Goal: Task Accomplishment & Management: Complete application form

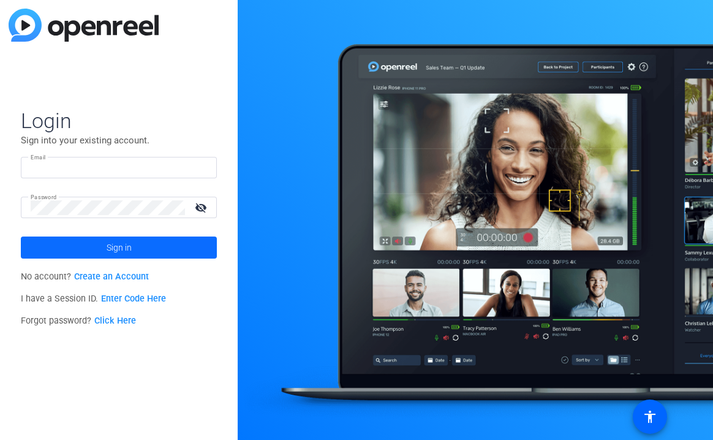
type input "[EMAIL_ADDRESS][DOMAIN_NAME]"
click at [130, 246] on span "Sign in" at bounding box center [119, 247] width 25 height 31
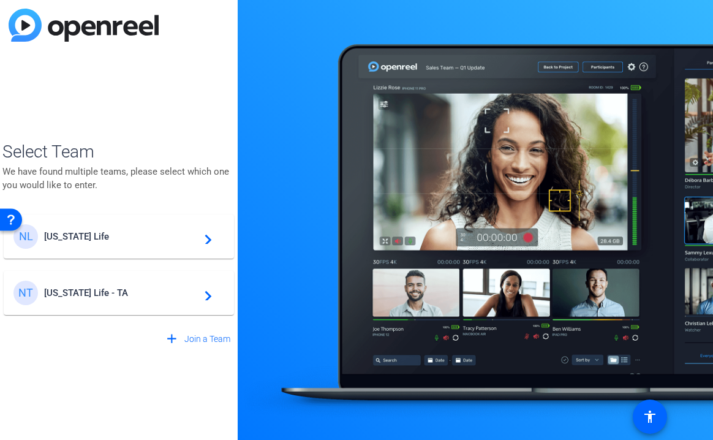
click at [83, 246] on div "NL [US_STATE] Life navigate_next" at bounding box center [118, 236] width 211 height 25
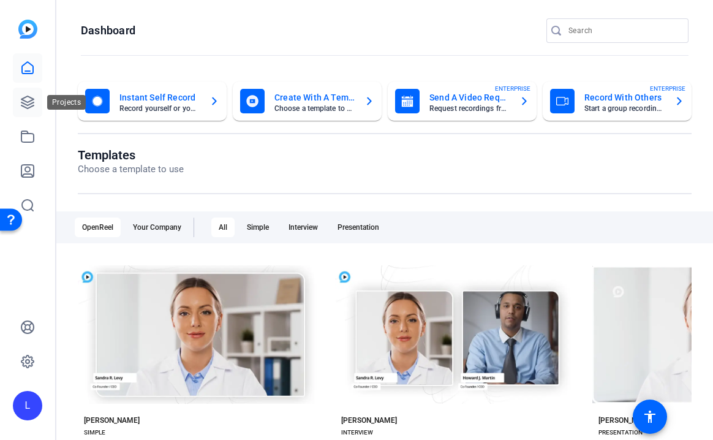
click at [26, 110] on link at bounding box center [27, 102] width 29 height 29
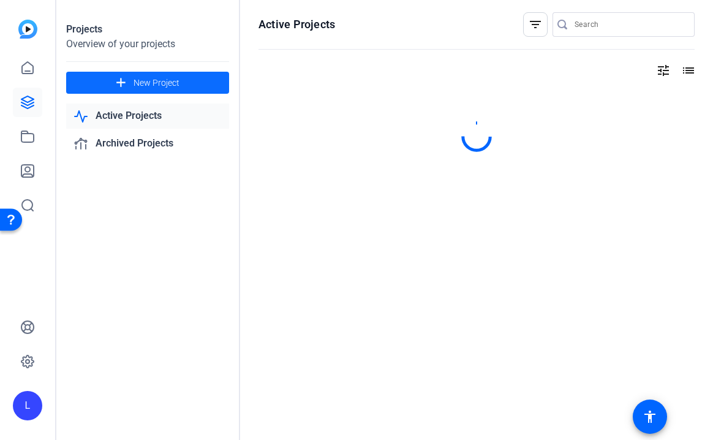
click at [154, 79] on span "New Project" at bounding box center [157, 83] width 46 height 13
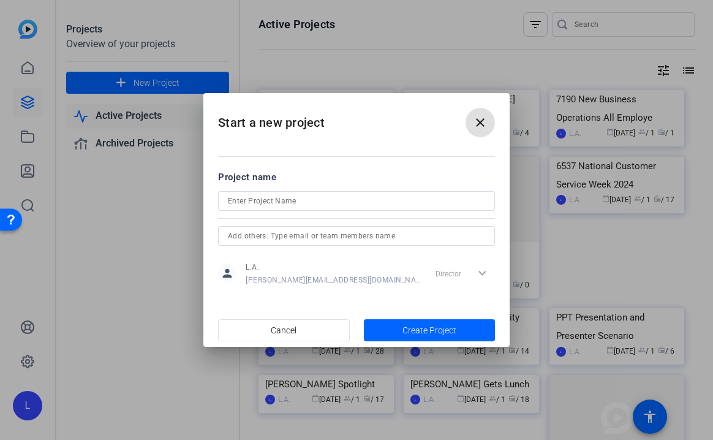
click at [260, 202] on input at bounding box center [356, 201] width 257 height 15
type input "25-7268 Everyday AI Q4 2025 Video Series"
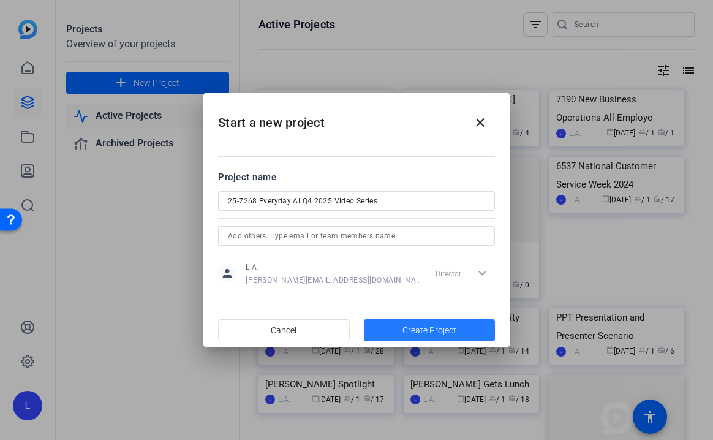
click at [394, 323] on span "button" at bounding box center [430, 329] width 132 height 29
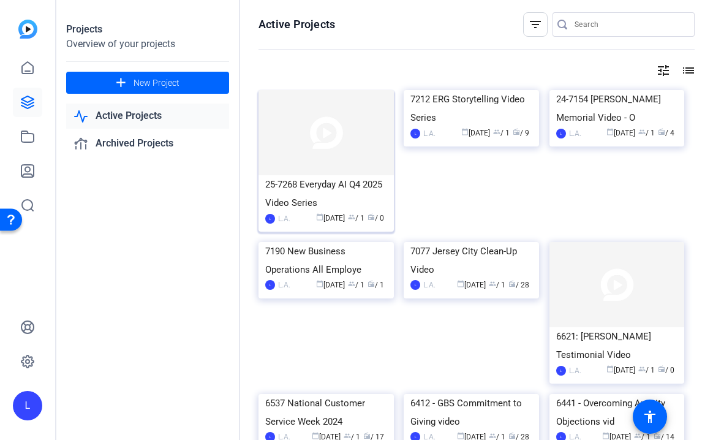
click at [312, 155] on img at bounding box center [325, 132] width 135 height 85
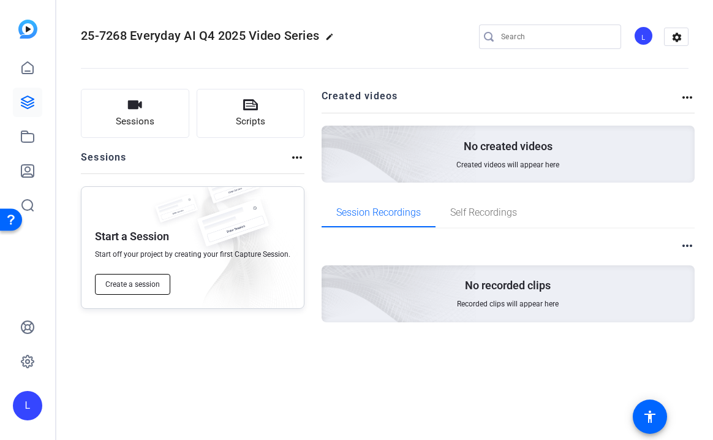
click at [138, 285] on span "Create a session" at bounding box center [132, 284] width 55 height 10
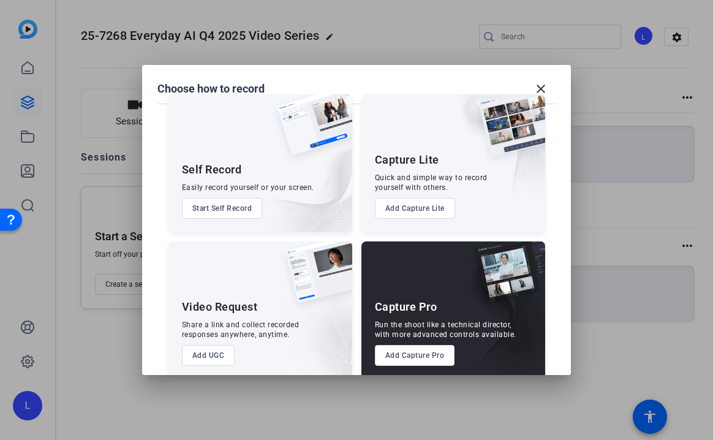
scroll to position [36, 0]
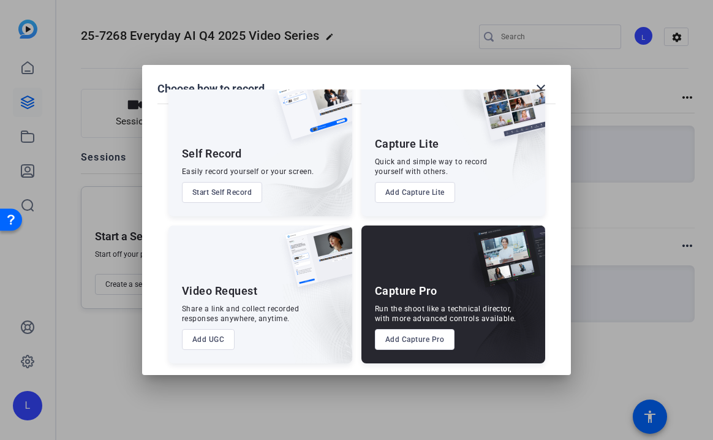
click at [202, 339] on button "Add UGC" at bounding box center [208, 339] width 53 height 21
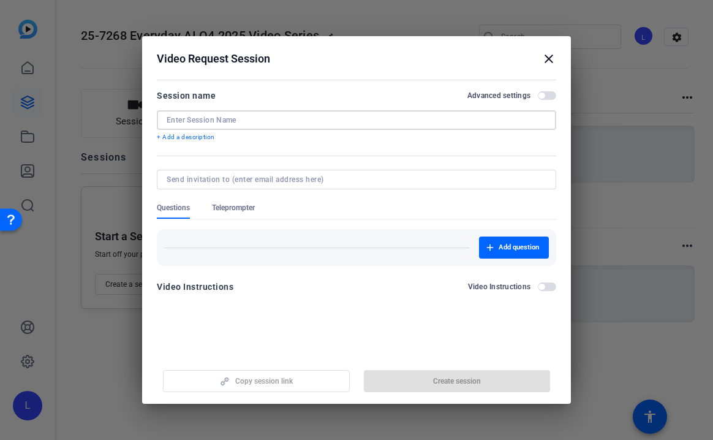
click at [235, 120] on input at bounding box center [357, 120] width 380 height 10
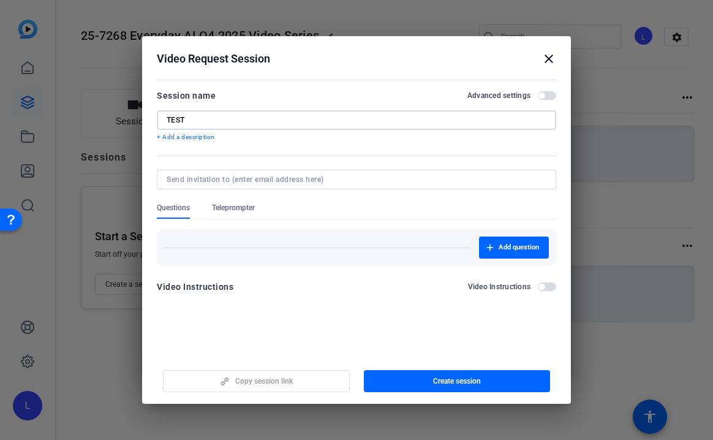
type input "TEST"
click at [245, 181] on input at bounding box center [354, 180] width 375 height 10
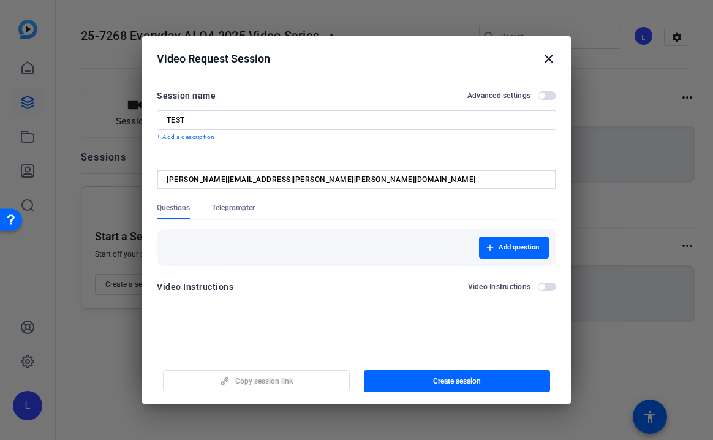
type input "[PERSON_NAME][EMAIL_ADDRESS][PERSON_NAME][PERSON_NAME][DOMAIN_NAME]"
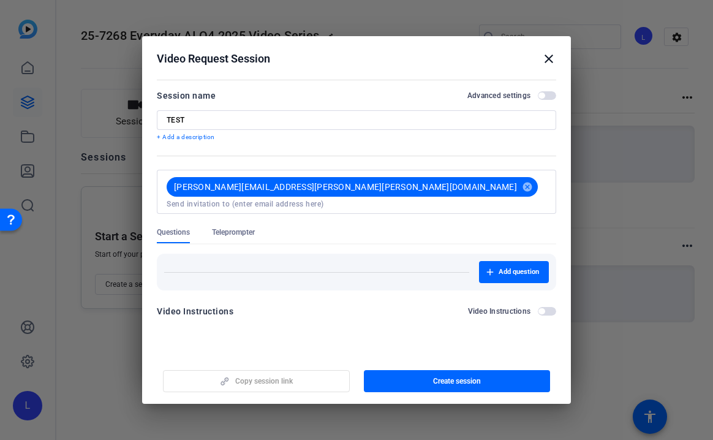
click at [294, 209] on form "Session name Advanced settings TEST + Add a description [PERSON_NAME][EMAIL_ADD…" at bounding box center [356, 207] width 399 height 238
click at [546, 94] on span "button" at bounding box center [547, 95] width 18 height 9
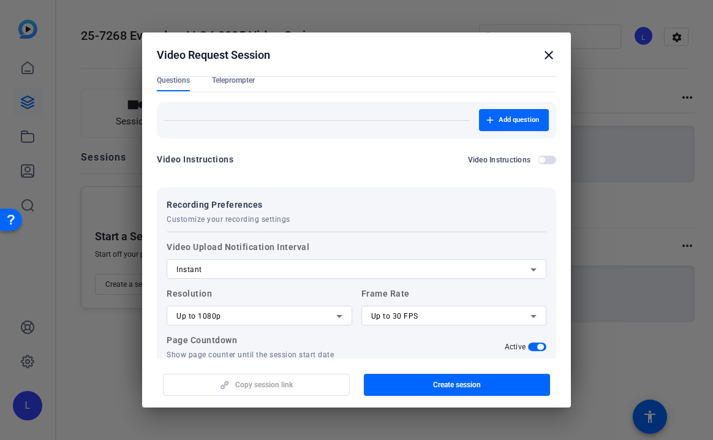
scroll to position [217, 0]
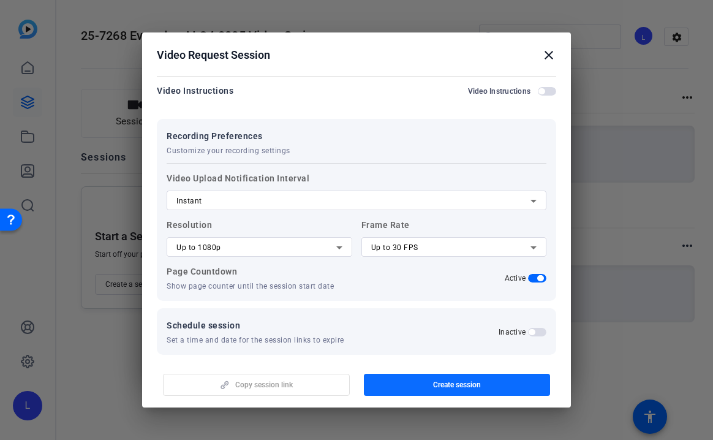
click at [407, 383] on span "button" at bounding box center [457, 384] width 187 height 29
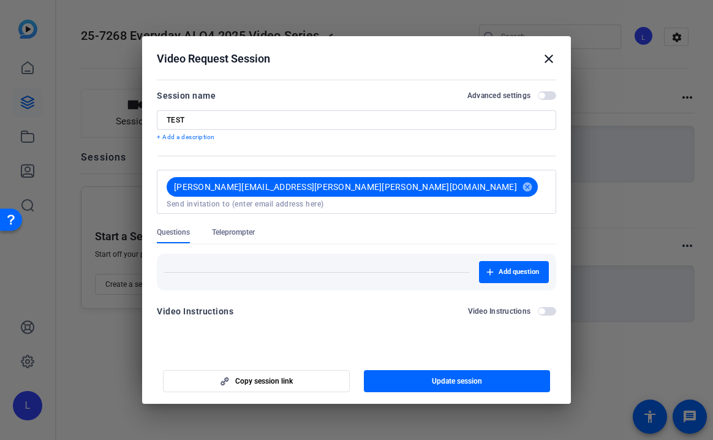
scroll to position [0, 0]
click at [551, 55] on mat-icon "close" at bounding box center [548, 58] width 15 height 15
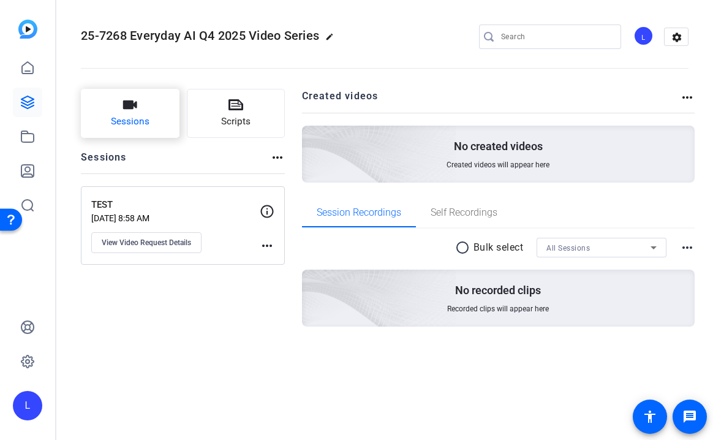
click at [154, 123] on button "Sessions" at bounding box center [130, 113] width 99 height 49
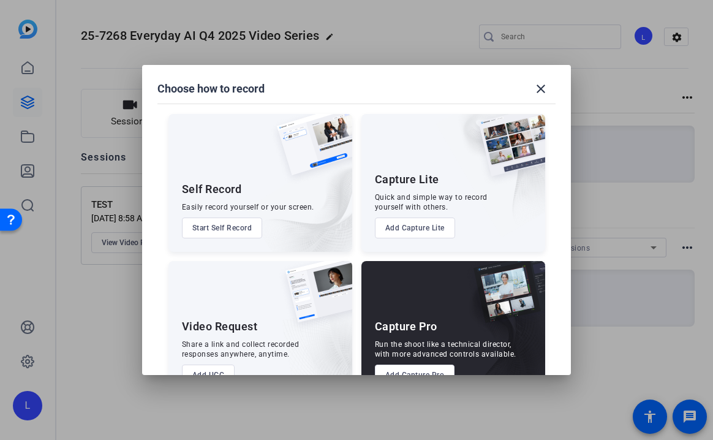
scroll to position [36, 0]
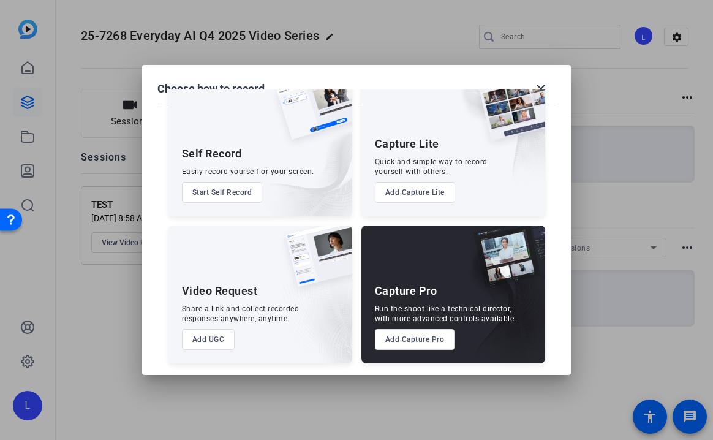
click at [210, 334] on button "Add UGC" at bounding box center [208, 339] width 53 height 21
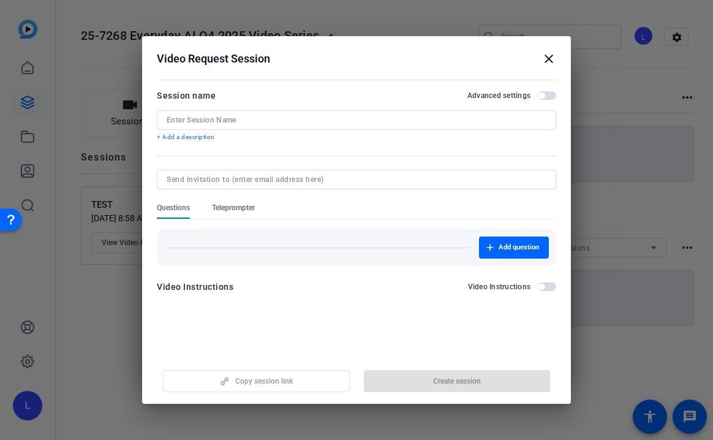
click at [225, 127] on div at bounding box center [357, 120] width 380 height 20
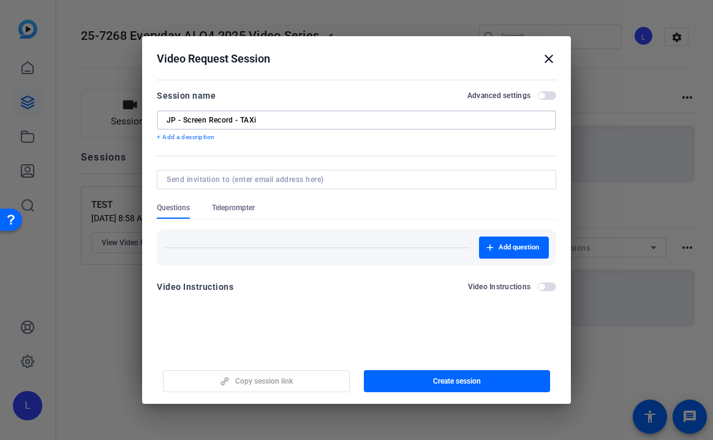
type input "JP - Screen Record - TAXi"
click at [209, 183] on input at bounding box center [354, 180] width 375 height 10
type input "[EMAIL_ADDRESS][DOMAIN_NAME]"
click at [358, 198] on mat-form-field at bounding box center [356, 186] width 399 height 33
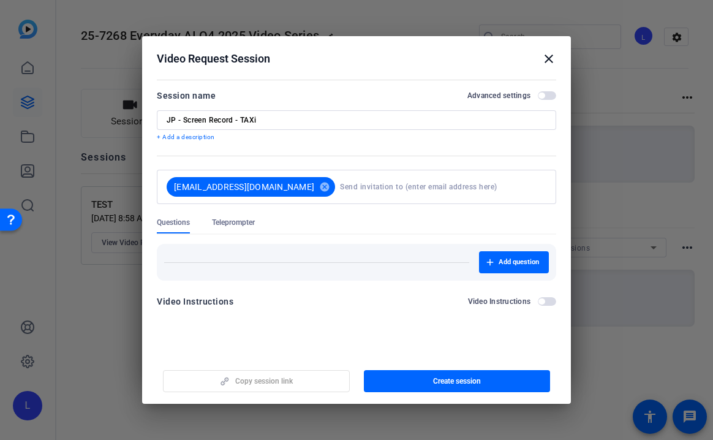
click at [541, 98] on span "button" at bounding box center [541, 95] width 6 height 6
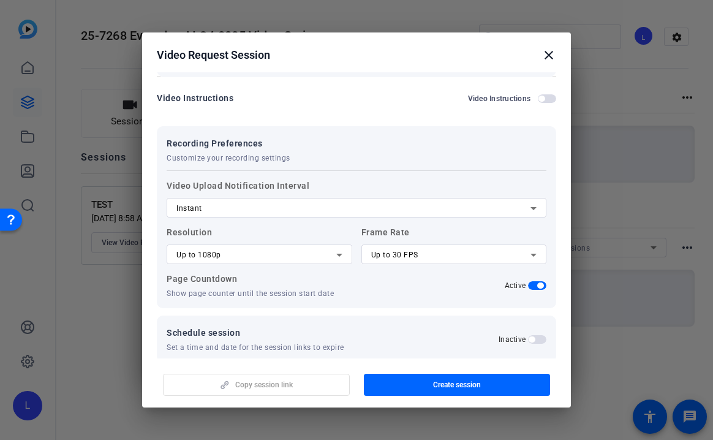
scroll to position [203, 0]
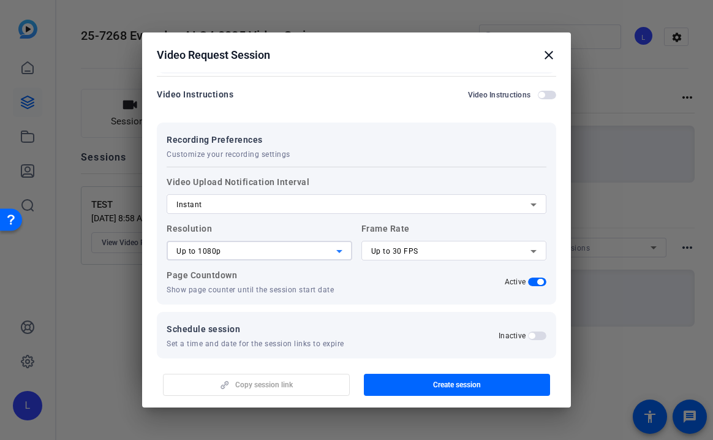
click at [344, 251] on icon at bounding box center [339, 251] width 15 height 15
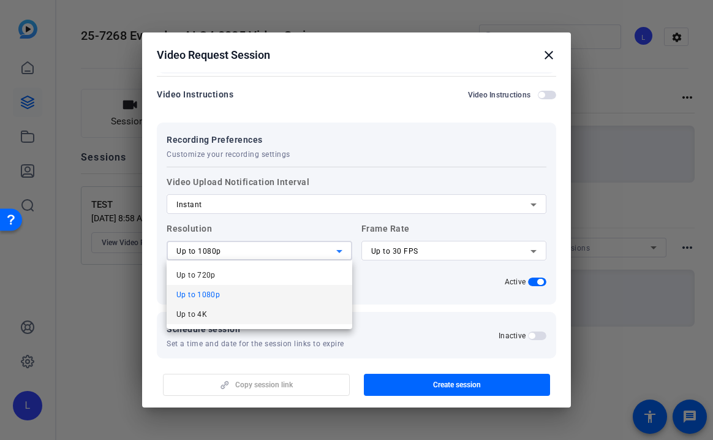
click at [255, 315] on mat-option "Up to 4K" at bounding box center [260, 314] width 186 height 20
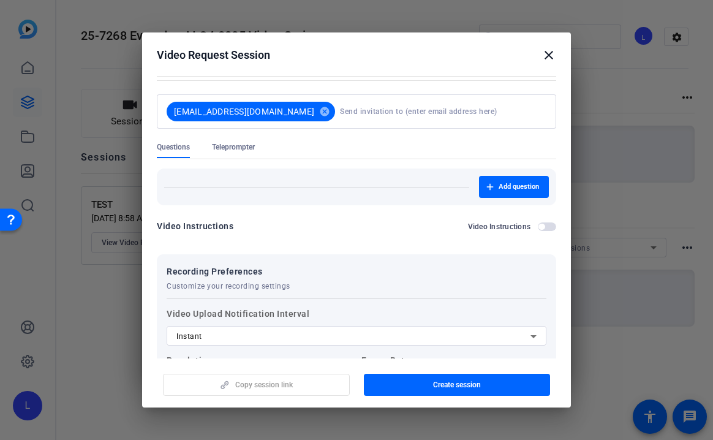
scroll to position [0, 0]
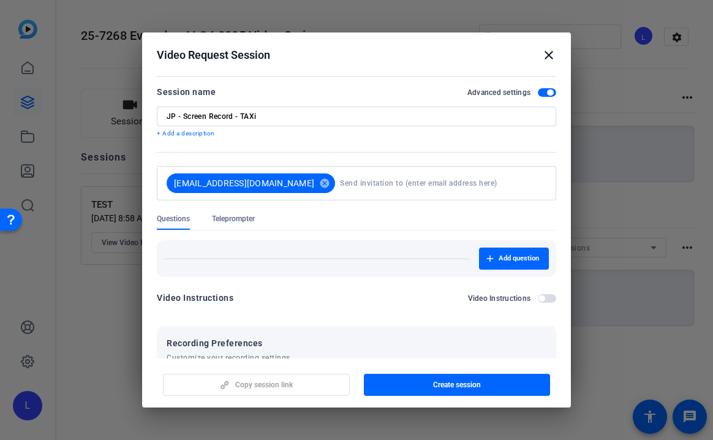
click at [541, 299] on span "button" at bounding box center [541, 298] width 6 height 6
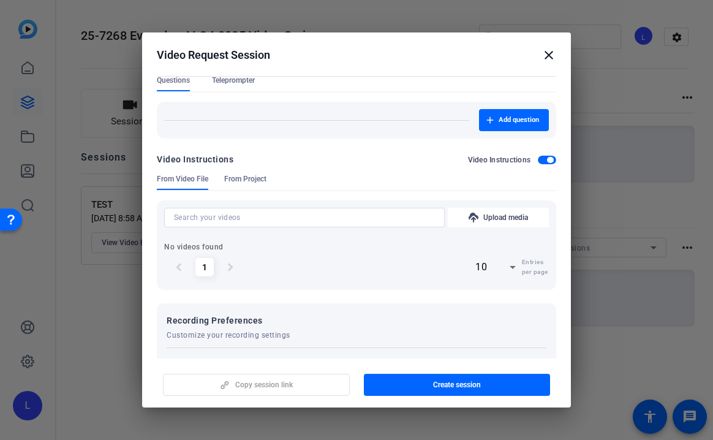
scroll to position [121, 0]
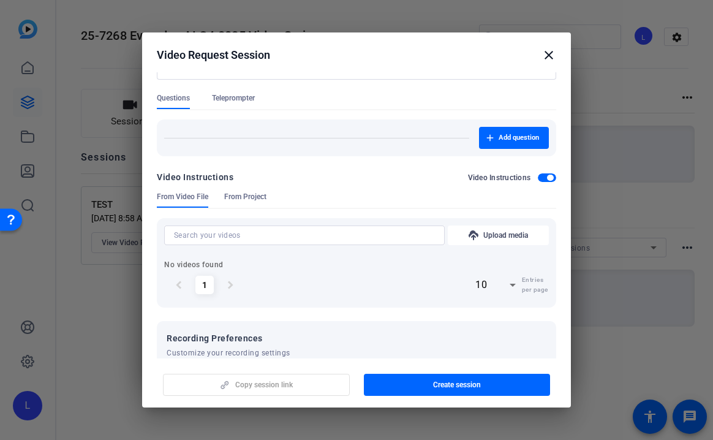
click at [539, 181] on div "Video Instructions" at bounding box center [512, 178] width 89 height 10
click at [547, 176] on span "button" at bounding box center [550, 178] width 6 height 6
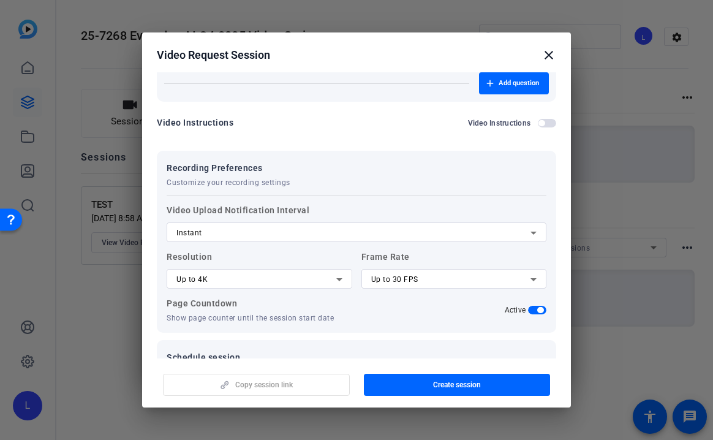
scroll to position [217, 0]
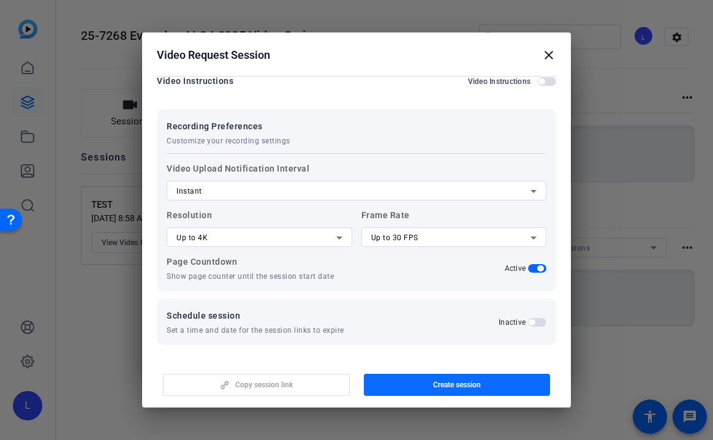
click at [452, 382] on span "Create session" at bounding box center [457, 385] width 48 height 10
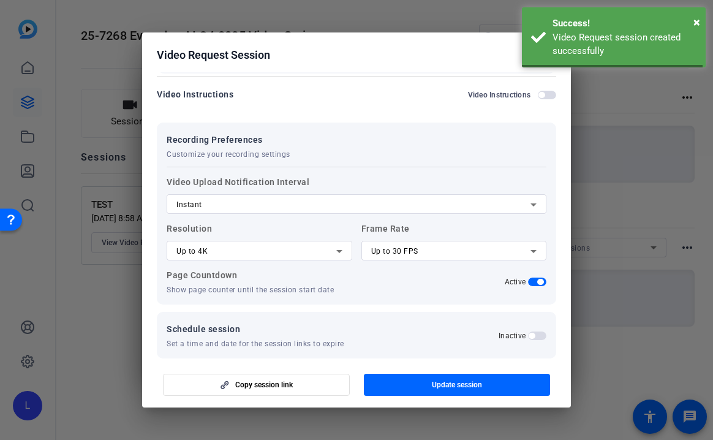
scroll to position [0, 0]
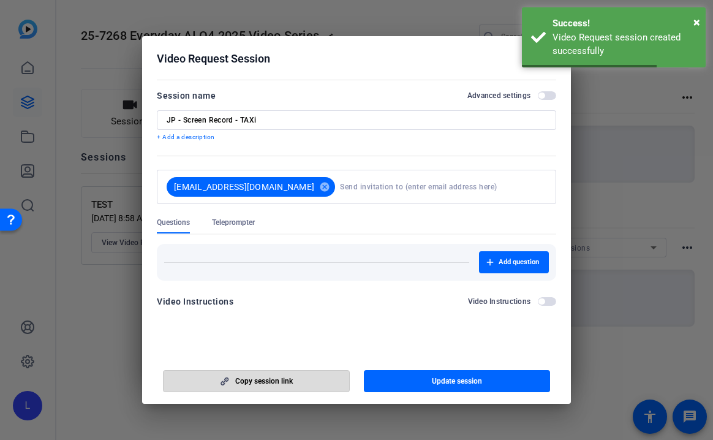
click at [300, 379] on span "button" at bounding box center [257, 380] width 186 height 29
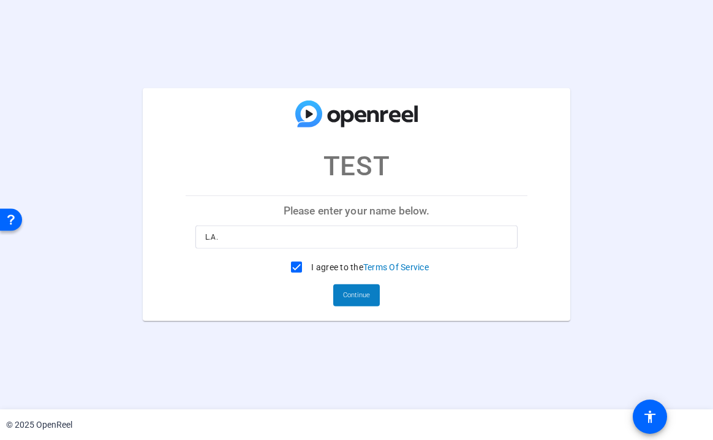
click at [352, 290] on span "Continue" at bounding box center [356, 295] width 27 height 18
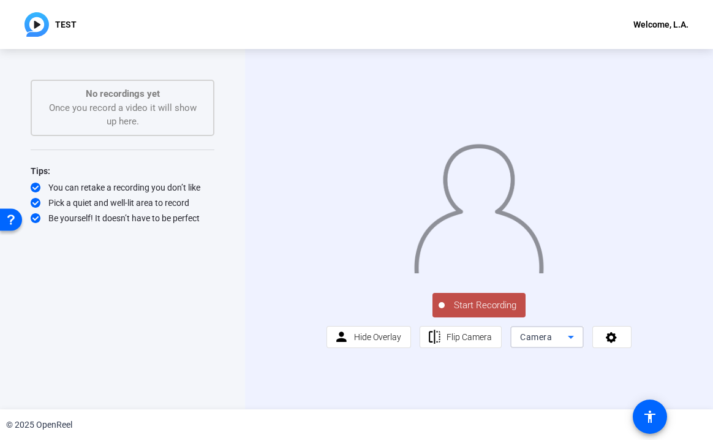
click at [564, 344] on icon at bounding box center [571, 337] width 15 height 15
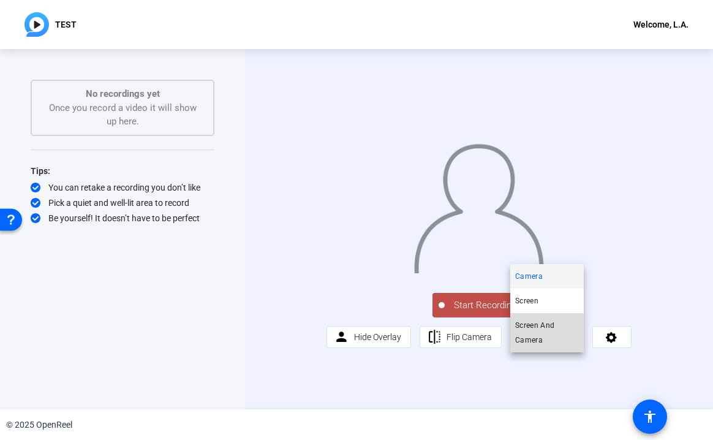
click at [543, 333] on span "Screen And Camera" at bounding box center [547, 332] width 64 height 29
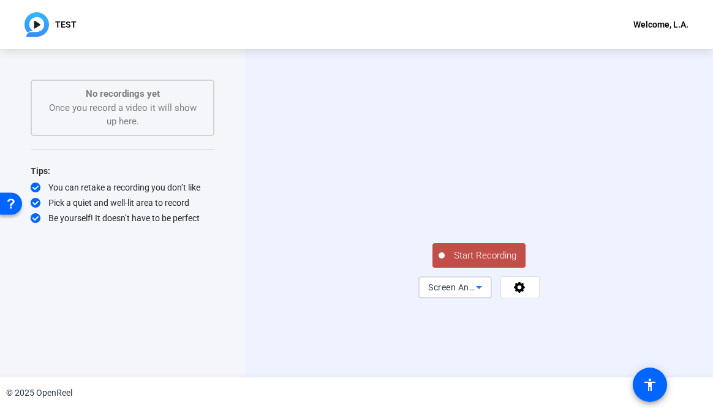
click at [478, 295] on icon at bounding box center [479, 287] width 15 height 15
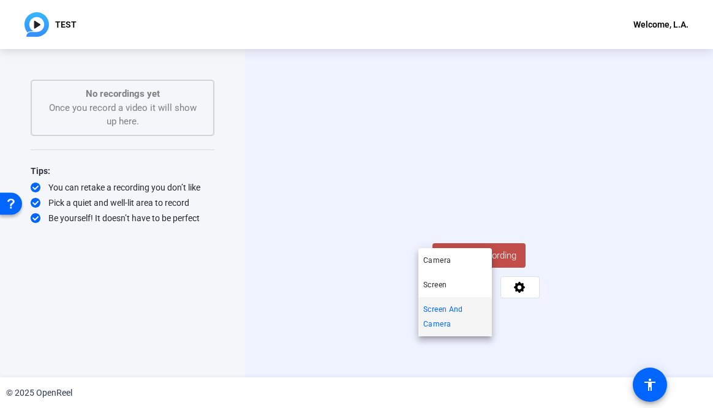
click at [578, 348] on div at bounding box center [356, 204] width 713 height 408
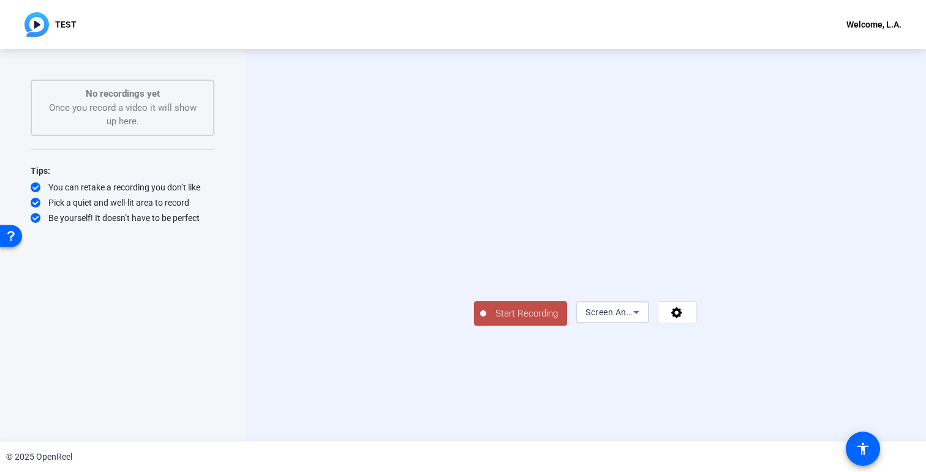
click at [644, 320] on icon at bounding box center [636, 312] width 15 height 15
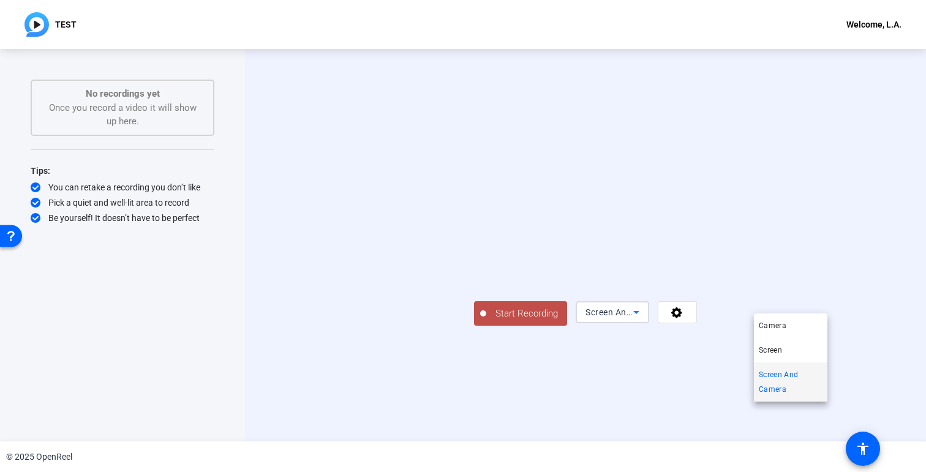
click at [673, 421] on div at bounding box center [463, 236] width 926 height 472
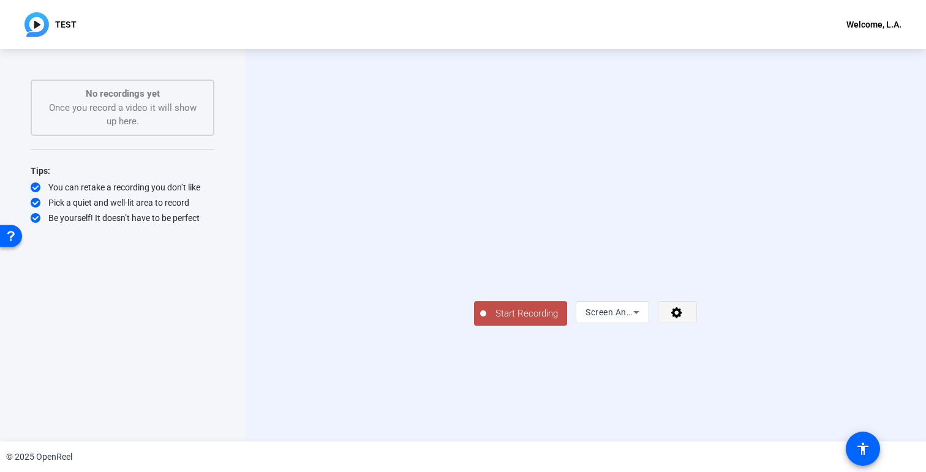
click at [696, 327] on span at bounding box center [677, 312] width 38 height 29
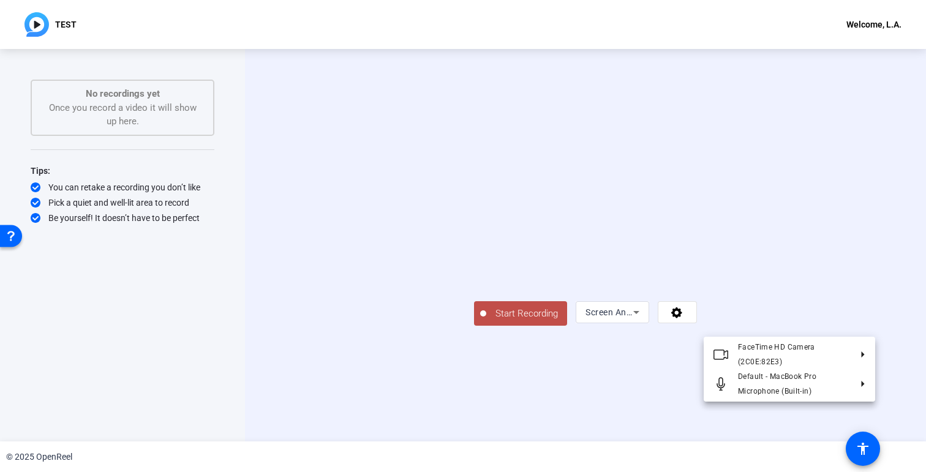
click at [606, 408] on div at bounding box center [463, 236] width 926 height 472
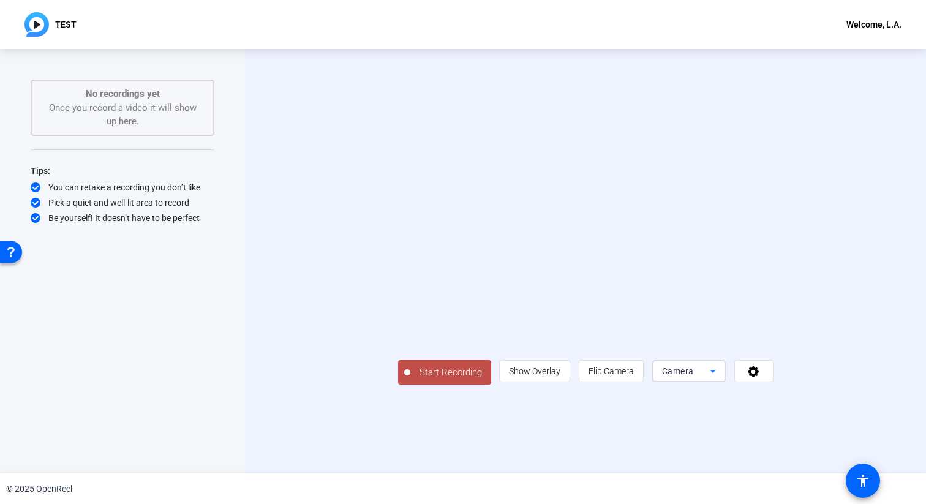
click at [712, 379] on icon at bounding box center [713, 371] width 15 height 15
